Goal: Task Accomplishment & Management: Manage account settings

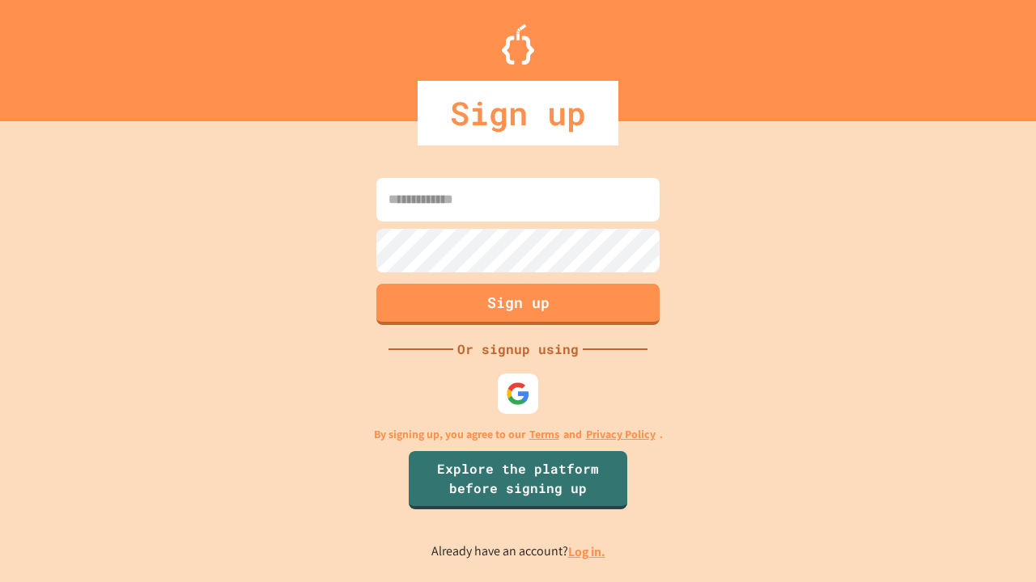
click at [587, 552] on link "Log in." at bounding box center [586, 552] width 37 height 17
